Goal: Information Seeking & Learning: Learn about a topic

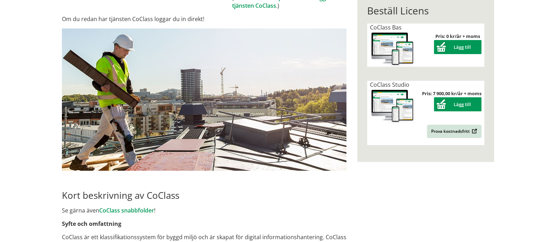
scroll to position [132, 0]
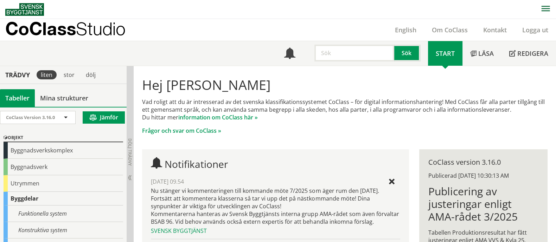
click at [362, 59] on input "text" at bounding box center [355, 53] width 80 height 17
type input "tak"
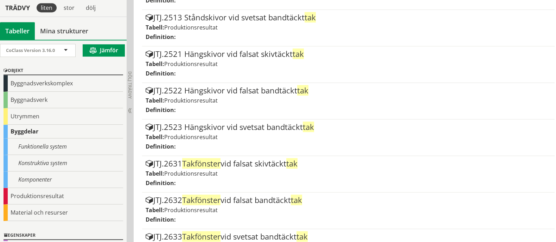
scroll to position [571, 0]
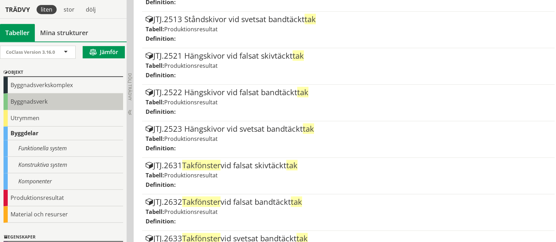
click at [56, 102] on div "Byggnadsverk" at bounding box center [64, 102] width 120 height 17
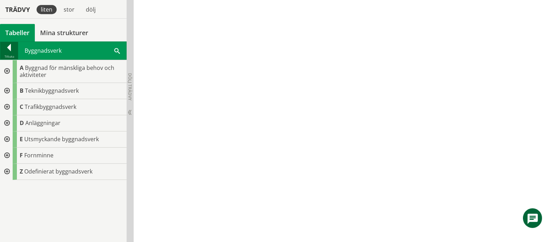
click at [15, 46] on div at bounding box center [9, 49] width 18 height 10
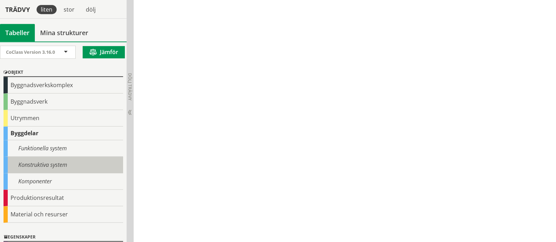
click at [53, 164] on div "Konstruktiva system" at bounding box center [64, 165] width 120 height 17
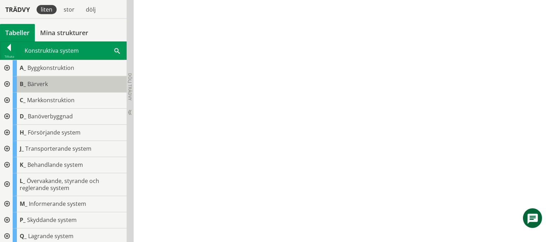
click at [38, 80] on span "Bärverk" at bounding box center [37, 84] width 20 height 8
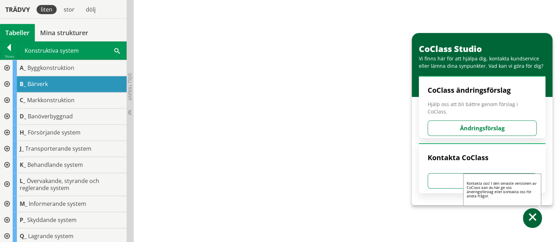
click at [535, 217] on span at bounding box center [533, 219] width 10 height 10
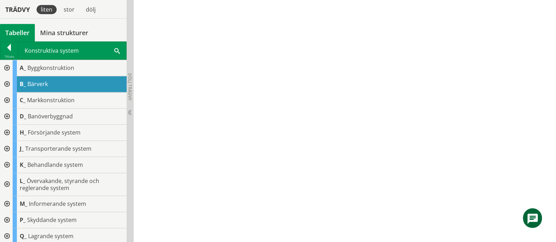
click at [4, 82] on div at bounding box center [6, 84] width 13 height 16
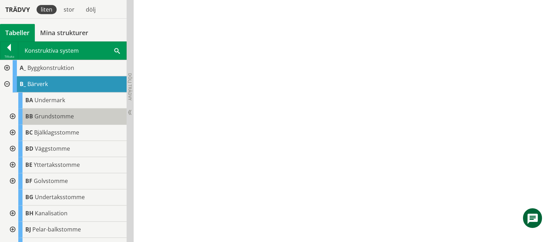
click at [66, 114] on span "Grundstomme" at bounding box center [53, 117] width 39 height 8
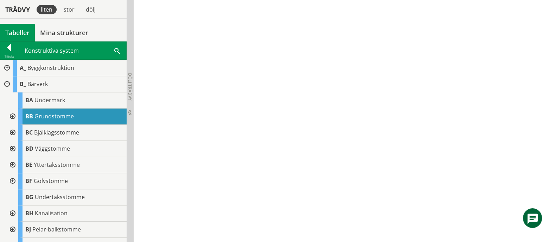
click at [14, 117] on div at bounding box center [12, 117] width 13 height 16
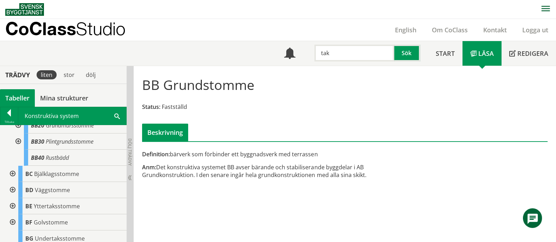
click at [354, 51] on input "tak" at bounding box center [355, 53] width 80 height 17
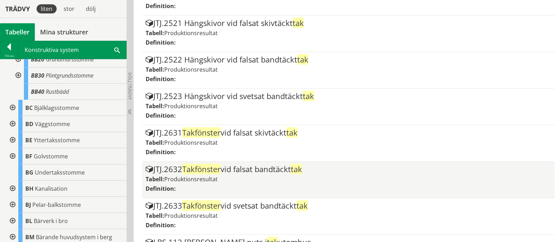
scroll to position [604, 0]
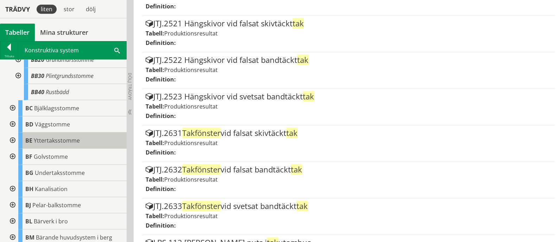
click at [55, 140] on span "Yttertaksstomme" at bounding box center [57, 141] width 46 height 8
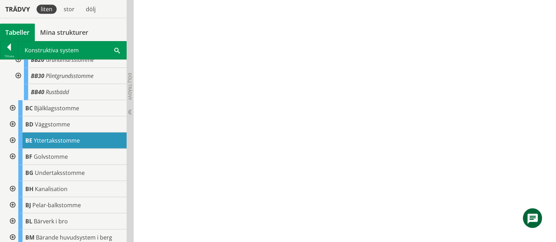
click at [13, 139] on div at bounding box center [12, 141] width 13 height 16
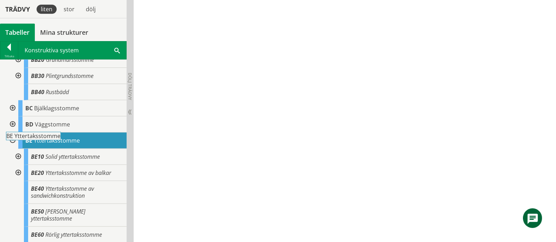
click at [64, 138] on span "Yttertaksstomme" at bounding box center [57, 141] width 46 height 8
click at [68, 140] on span "Yttertaksstomme" at bounding box center [57, 141] width 46 height 8
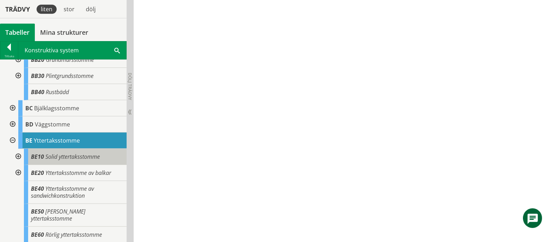
click at [94, 153] on span "Solid yttertaksstomme" at bounding box center [72, 157] width 55 height 8
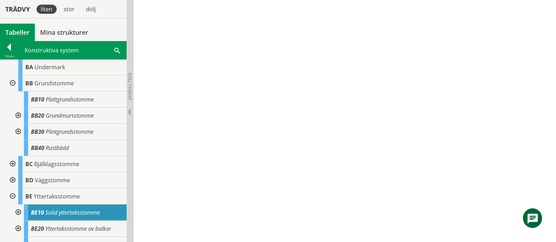
scroll to position [133, 0]
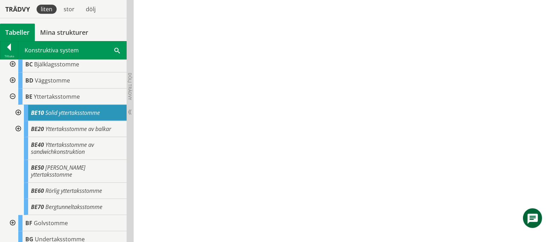
click at [70, 110] on span "Solid yttertaksstomme" at bounding box center [72, 113] width 55 height 8
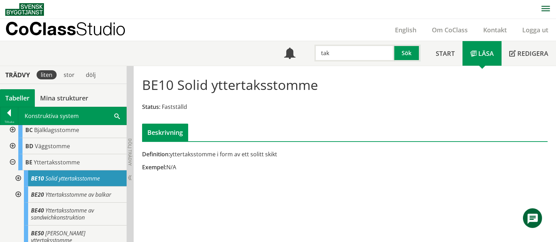
scroll to position [0, 0]
